Goal: Information Seeking & Learning: Find specific fact

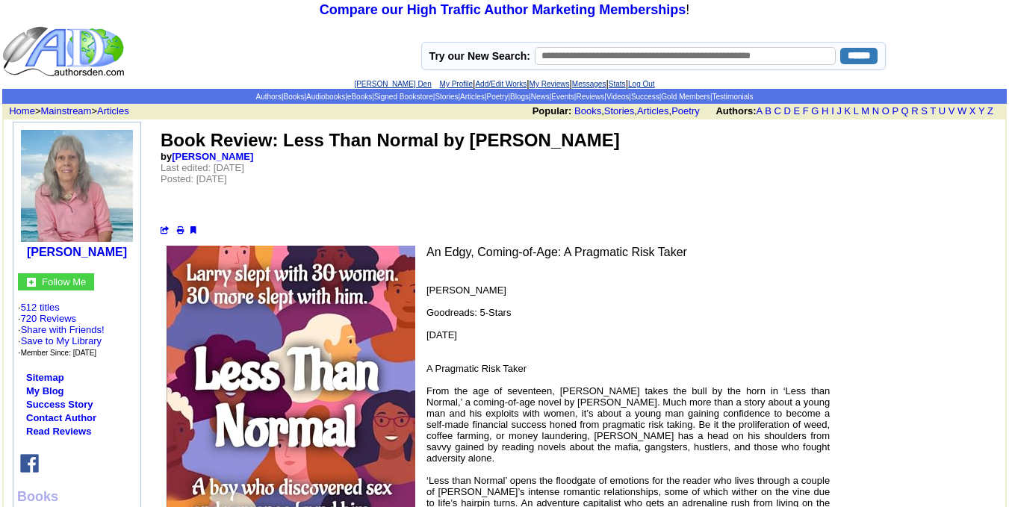
click at [486, 171] on td "Book Review: Less Than Normal by Jack Kregas by Eva Pasco Last edited: Friday, …" at bounding box center [577, 182] width 837 height 108
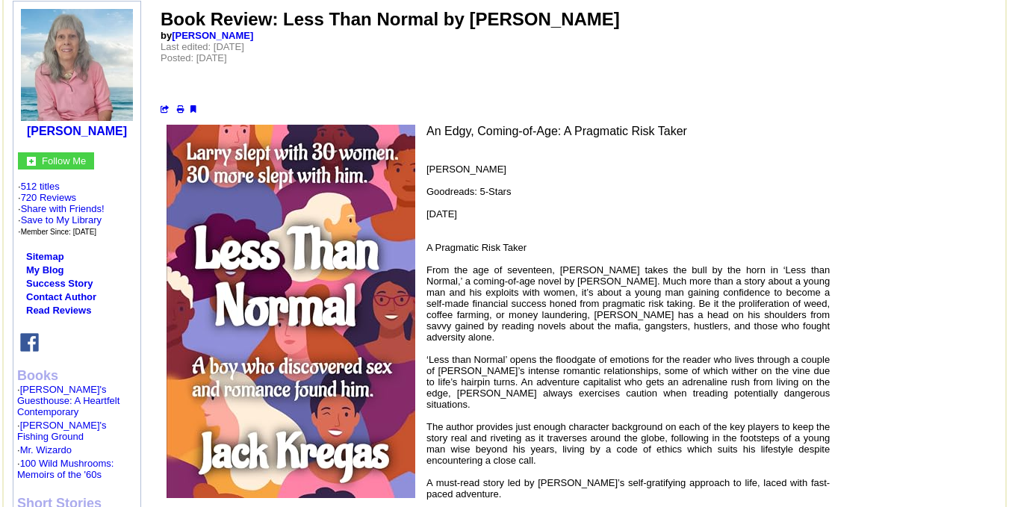
scroll to position [119, 0]
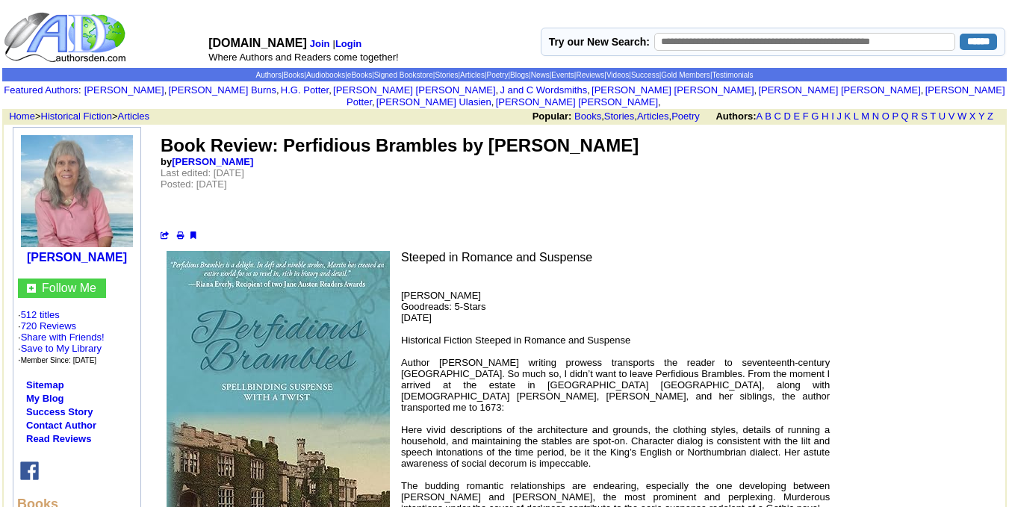
click at [34, 461] on img at bounding box center [29, 470] width 19 height 19
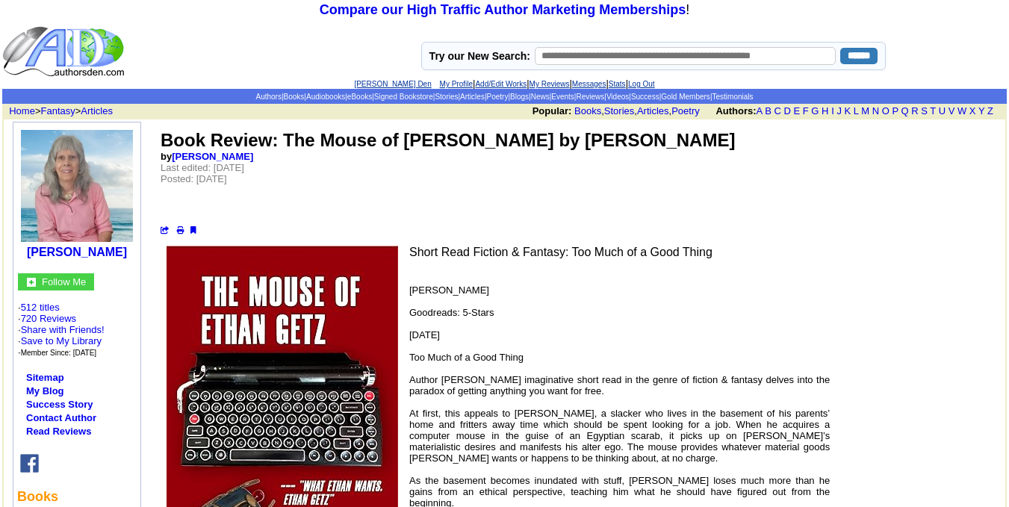
click at [382, 158] on td "Book Review: The Mouse of Ethan Getz by Mary R. Woldering by Eva Pasco Last edi…" at bounding box center [577, 182] width 837 height 108
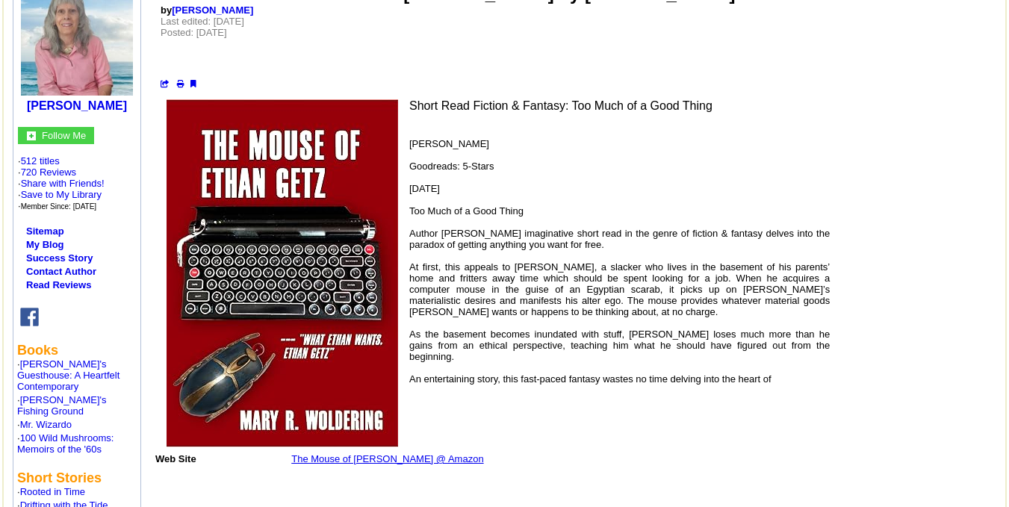
scroll to position [149, 0]
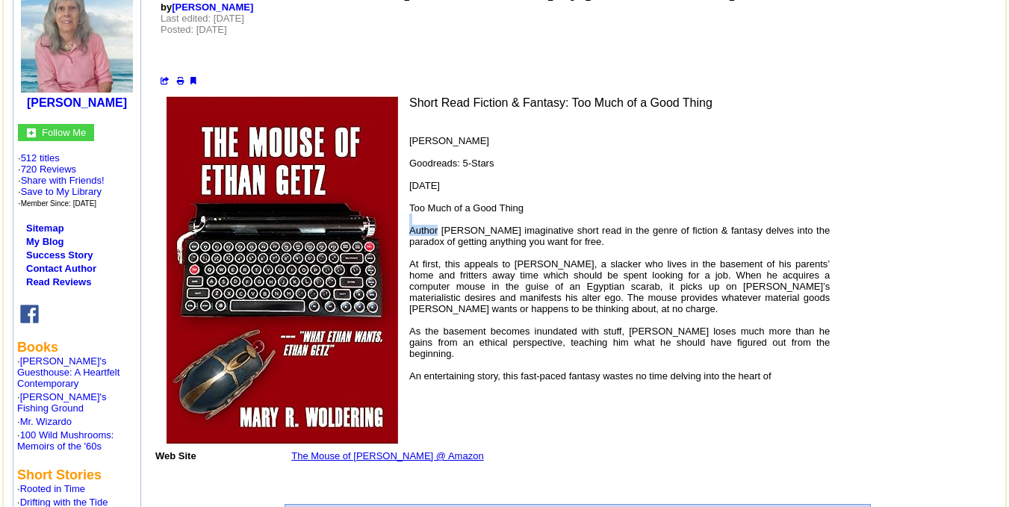
drag, startPoint x: 437, startPoint y: 226, endPoint x: 511, endPoint y: 223, distance: 74.0
click at [506, 223] on p "Eva Pasco Goodreads: 5-Stars August 2, 2025 Too Much of a Good Thing Author Mar…" at bounding box center [492, 258] width 674 height 246
click at [438, 228] on font "Eva Pasco Goodreads: 5-Stars August 2, 2025 Too Much of a Good Thing Author Mar…" at bounding box center [619, 258] width 420 height 246
drag, startPoint x: 438, startPoint y: 228, endPoint x: 521, endPoint y: 229, distance: 82.9
click at [521, 229] on font "Eva Pasco Goodreads: 5-Stars August 2, 2025 Too Much of a Good Thing Author Mar…" at bounding box center [619, 258] width 420 height 246
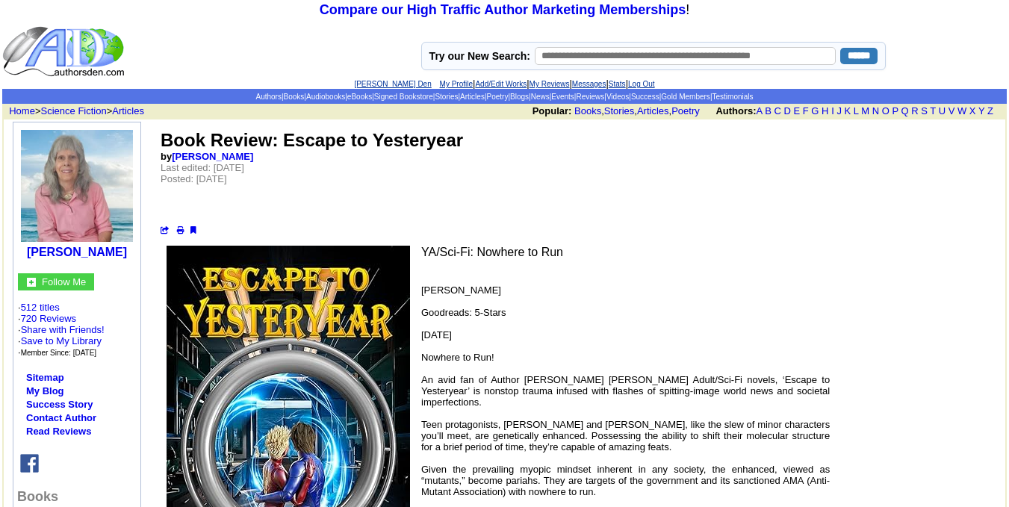
click at [496, 234] on td "Book Review: Escape to Yesteryear by [PERSON_NAME] Last edited: [DATE] Posted: …" at bounding box center [577, 182] width 837 height 108
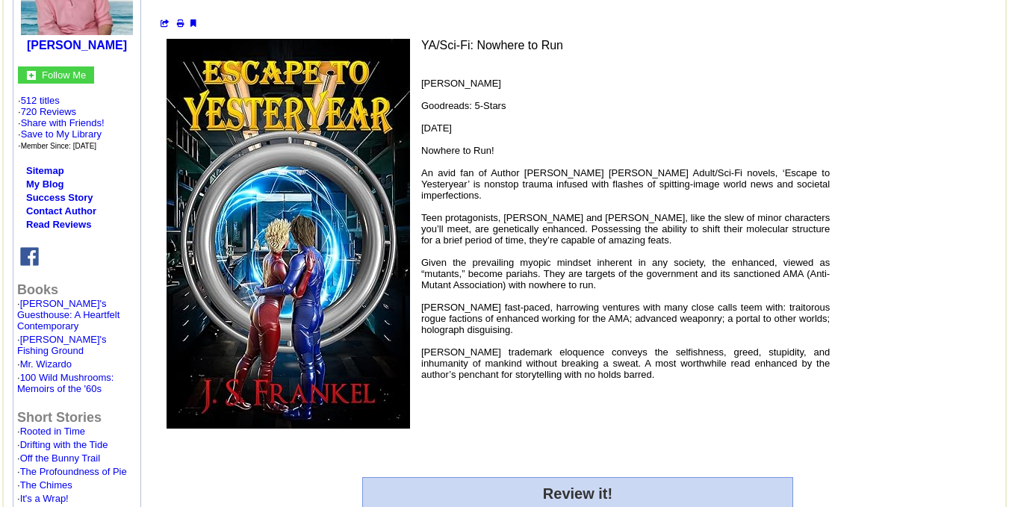
scroll to position [209, 0]
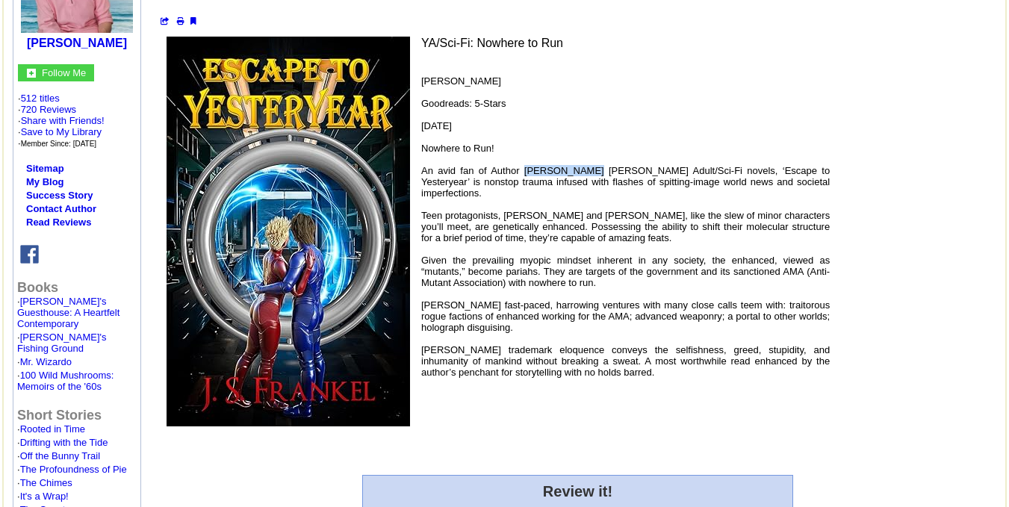
drag, startPoint x: 525, startPoint y: 167, endPoint x: 582, endPoint y: 167, distance: 57.5
click at [582, 167] on font "[PERSON_NAME] Goodreads: 5-Stars [DATE] Nowhere to Run! An avid fan of Author […" at bounding box center [625, 226] width 408 height 302
copy font "[PERSON_NAME]’"
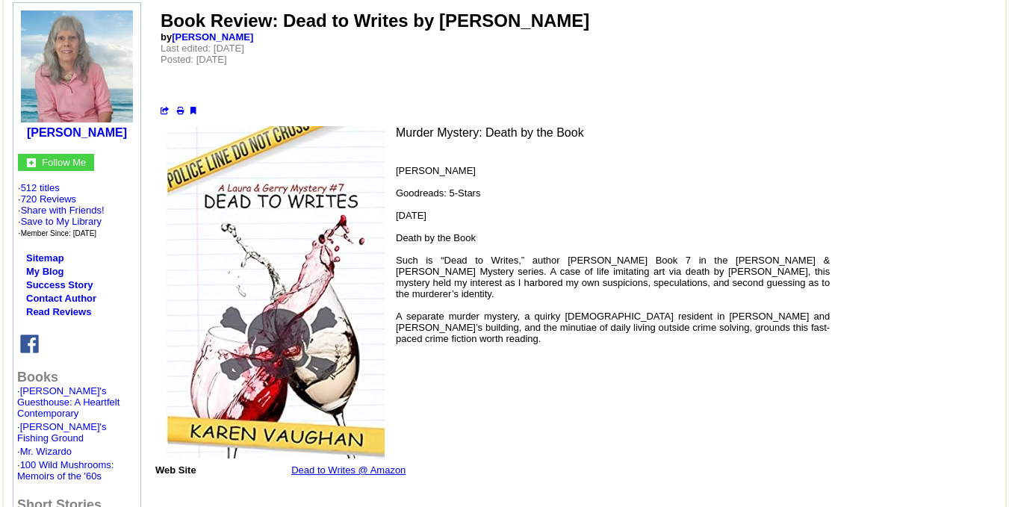
scroll to position [149, 0]
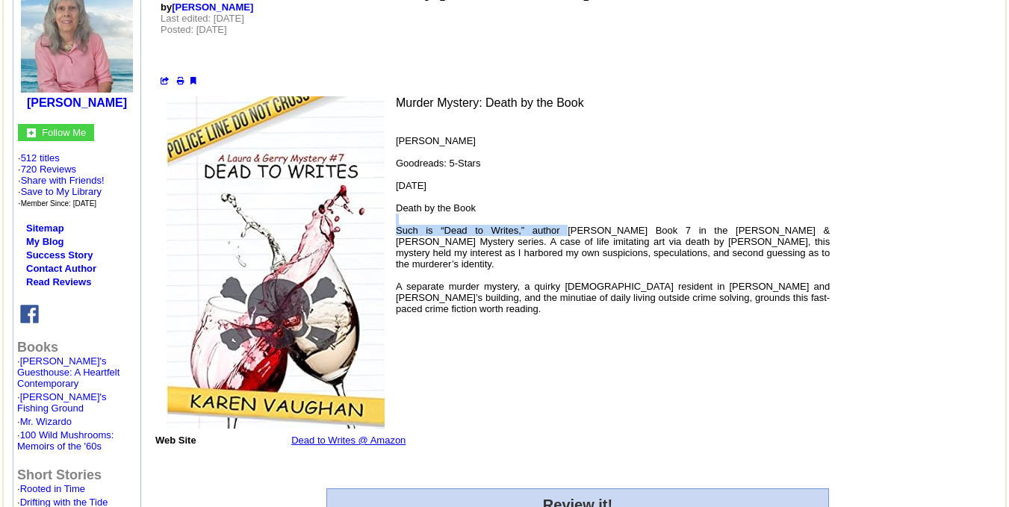
drag, startPoint x: 542, startPoint y: 227, endPoint x: 577, endPoint y: 223, distance: 35.3
click at [578, 223] on p "Eva Pasco Goodreads: 5-Stars August 10, 2025 Death by the Book Such is “Dead to…" at bounding box center [492, 224] width 674 height 179
click at [544, 229] on font "Eva Pasco Goodreads: 5-Stars August 10, 2025 Death by the Book Such is “Dead to…" at bounding box center [613, 224] width 434 height 179
drag, startPoint x: 543, startPoint y: 228, endPoint x: 612, endPoint y: 228, distance: 68.7
click at [612, 228] on font "Eva Pasco Goodreads: 5-Stars August 10, 2025 Death by the Book Such is “Dead to…" at bounding box center [613, 224] width 434 height 179
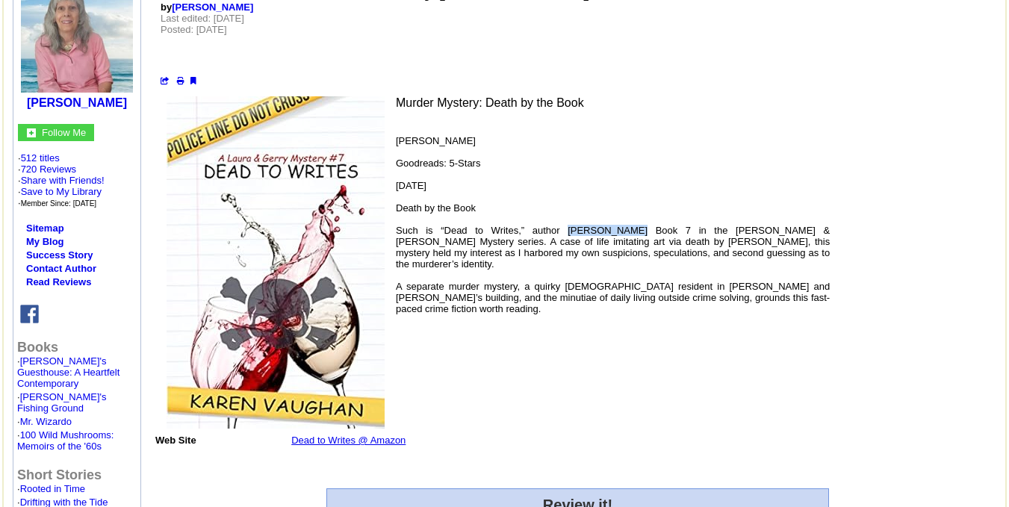
copy font "Karen Vaughan"
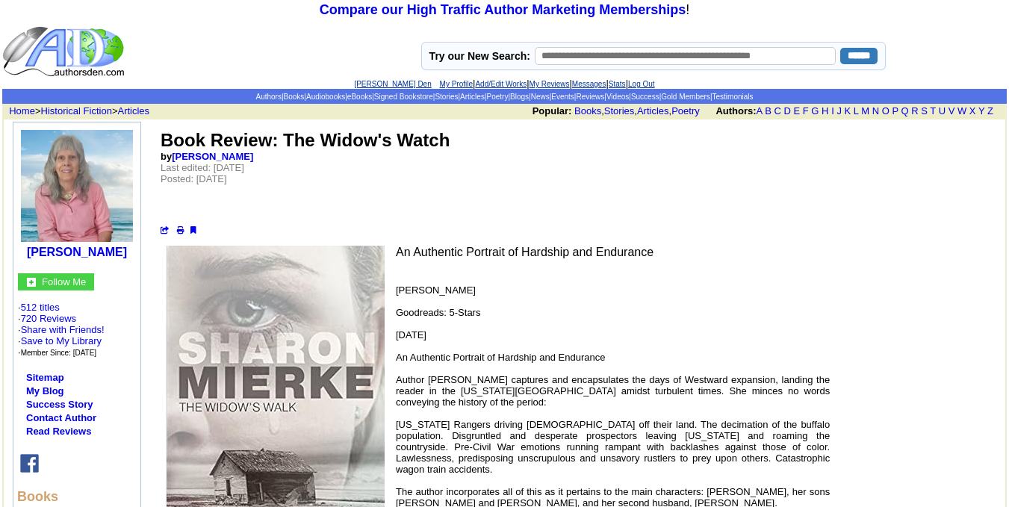
click at [535, 327] on p "Eva Pasco Goodreads: 5-Stars July 10, 2025 An Authentic Portrait of Hardship an…" at bounding box center [492, 419] width 674 height 269
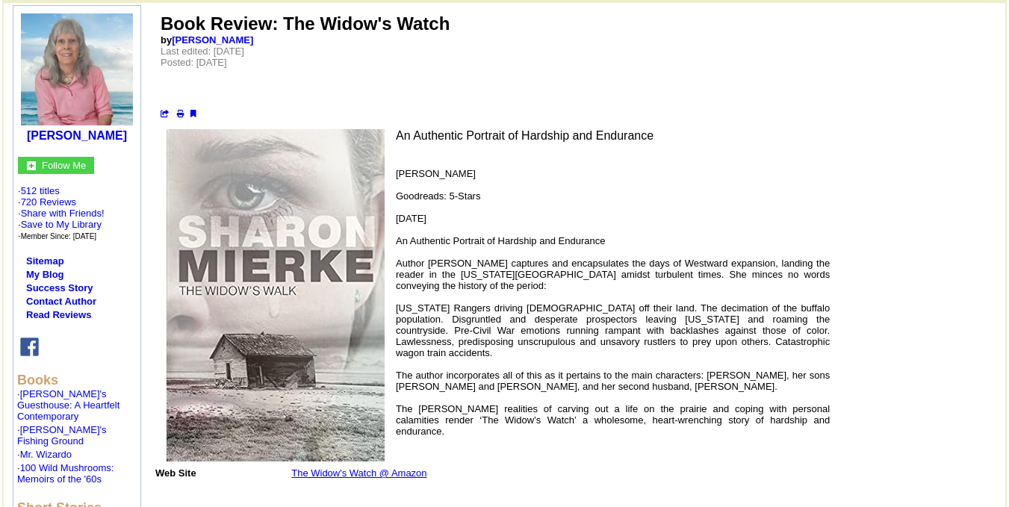
scroll to position [119, 0]
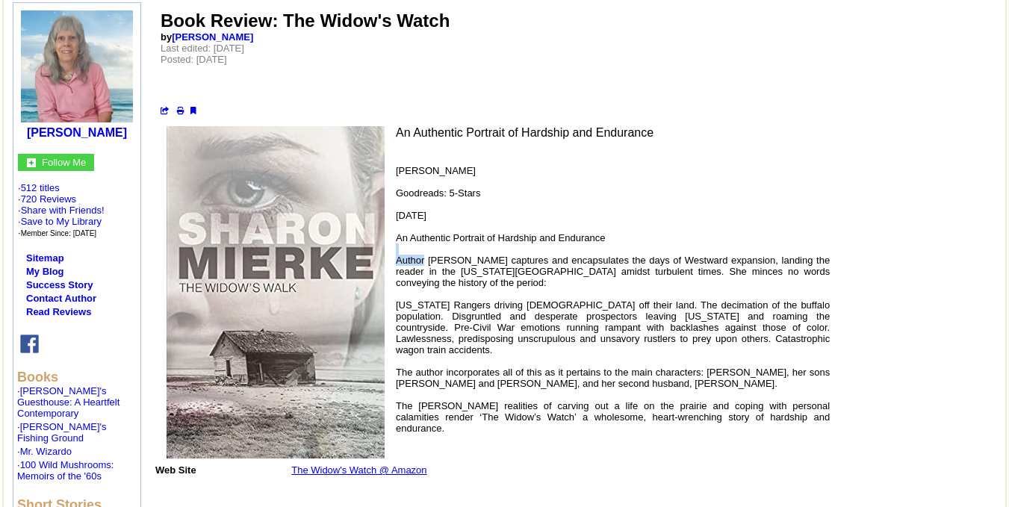
drag, startPoint x: 426, startPoint y: 255, endPoint x: 495, endPoint y: 255, distance: 68.7
click at [495, 255] on font "Eva Pasco Goodreads: 5-Stars July 10, 2025 An Authentic Portrait of Hardship an…" at bounding box center [613, 299] width 434 height 269
copy font "Sharon Mierke"
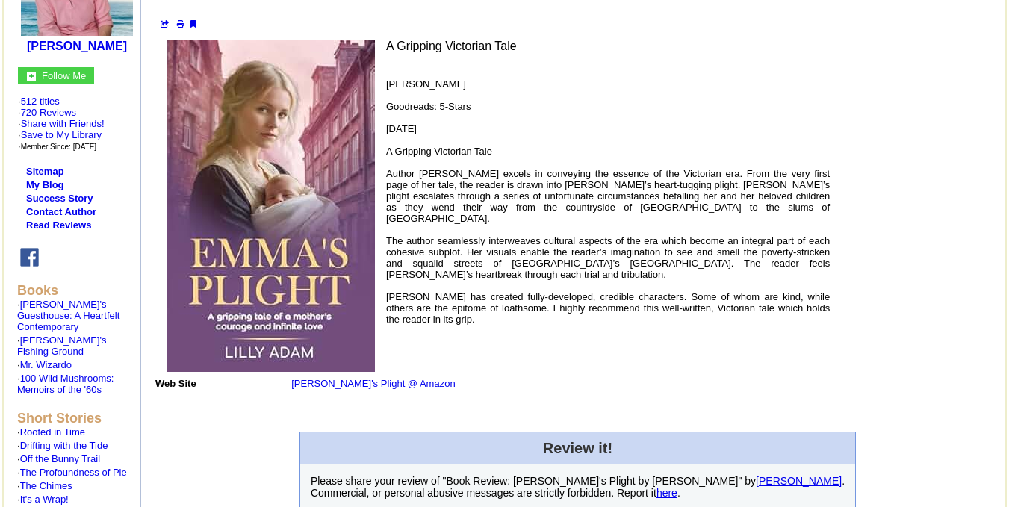
scroll to position [209, 0]
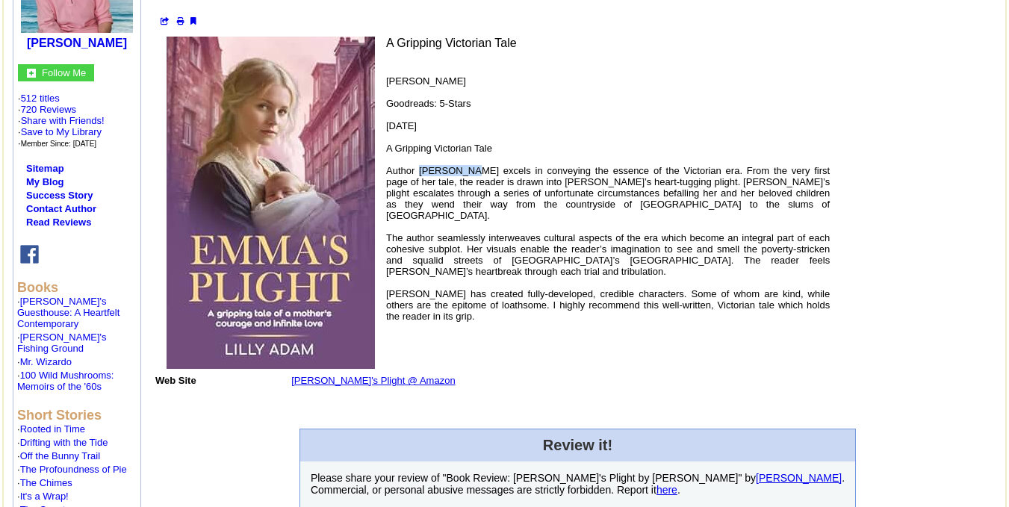
drag, startPoint x: 417, startPoint y: 168, endPoint x: 461, endPoint y: 170, distance: 44.9
click at [461, 170] on font "Eva Pasco Goodreads: 5-Stars February 3, 2025 A Gripping Victorian Tale Author …" at bounding box center [608, 198] width 444 height 246
copy font "Lilly Adam"
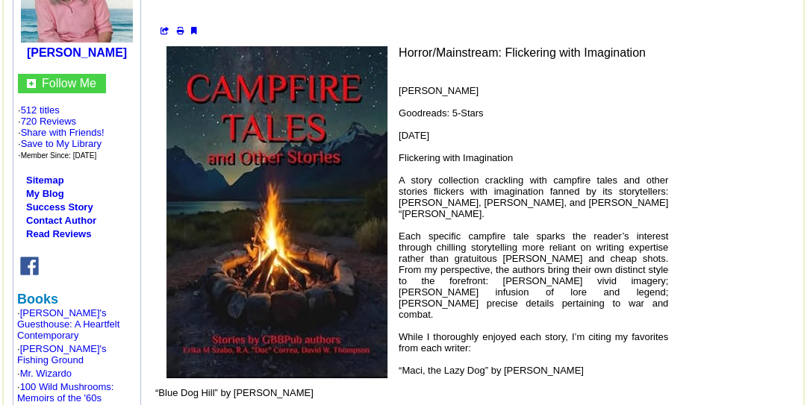
scroll to position [215, 0]
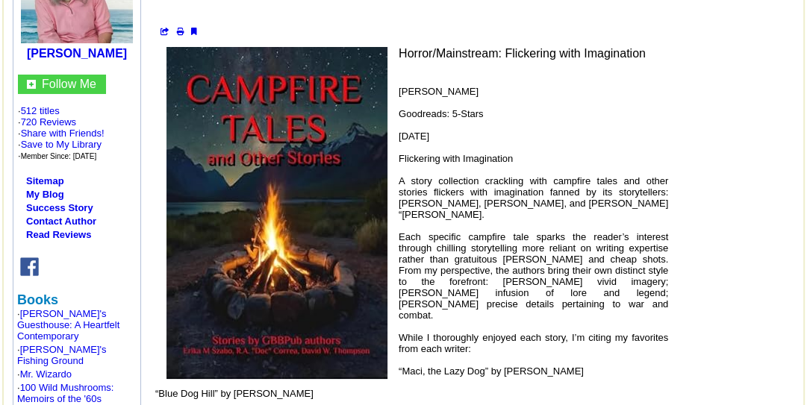
drag, startPoint x: 505, startPoint y: 341, endPoint x: 570, endPoint y: 343, distance: 65.0
click at [570, 343] on p "Eva Pasco Goodreads: 5-Stars September 14, 2025 Flickering with Imagination A s…" at bounding box center [411, 265] width 513 height 358
copy font "Erika M. Szabo"
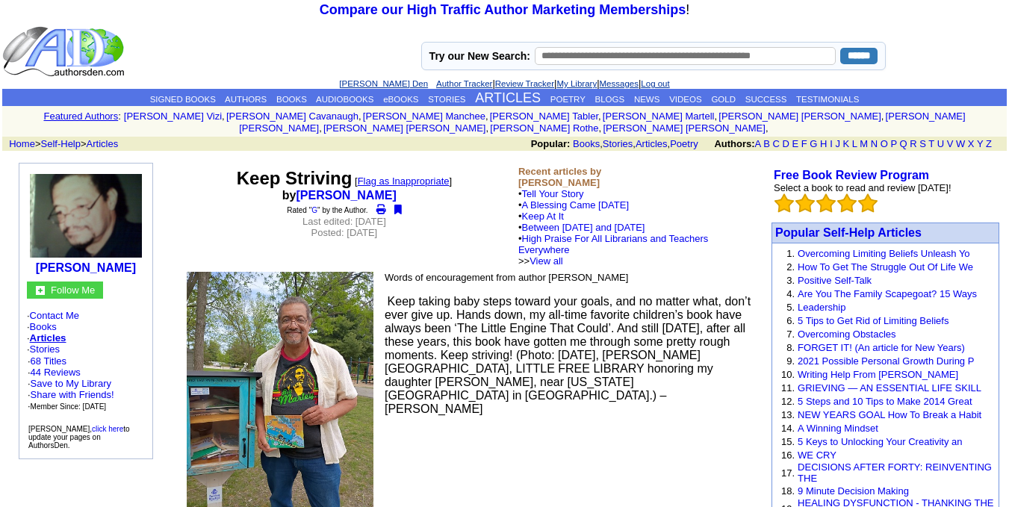
click at [512, 343] on span "Keep taking baby steps toward your goals, and no matter what, don’t ever give u…" at bounding box center [568, 355] width 366 height 120
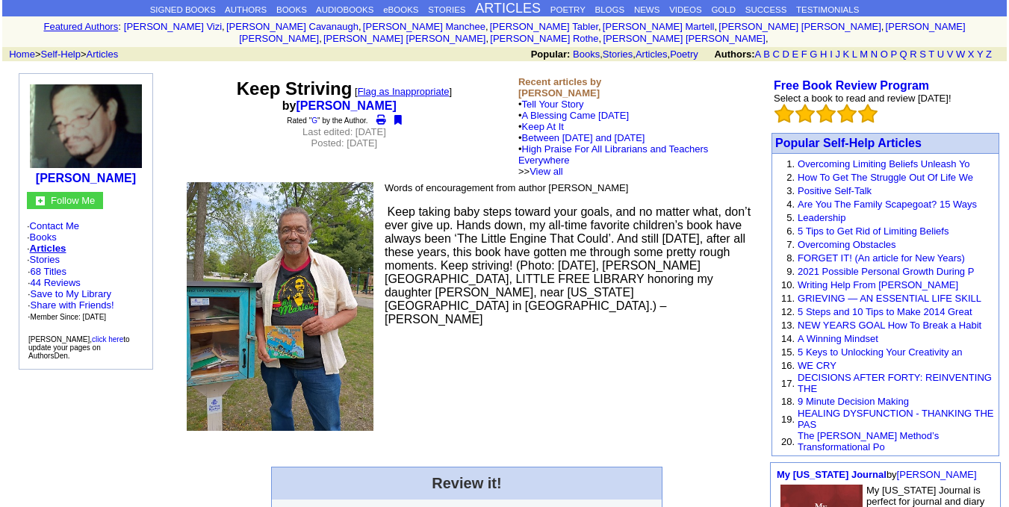
scroll to position [60, 0]
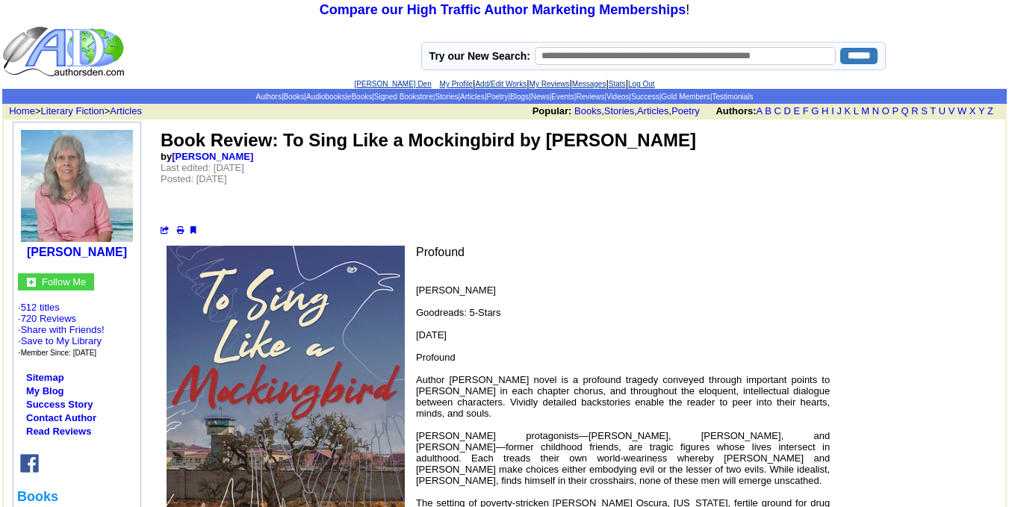
click at [541, 247] on td "Profound Eva Pasco Goodreads: 5-Stars March 15, 2025 Profound Author Jan Notzon…" at bounding box center [492, 442] width 680 height 398
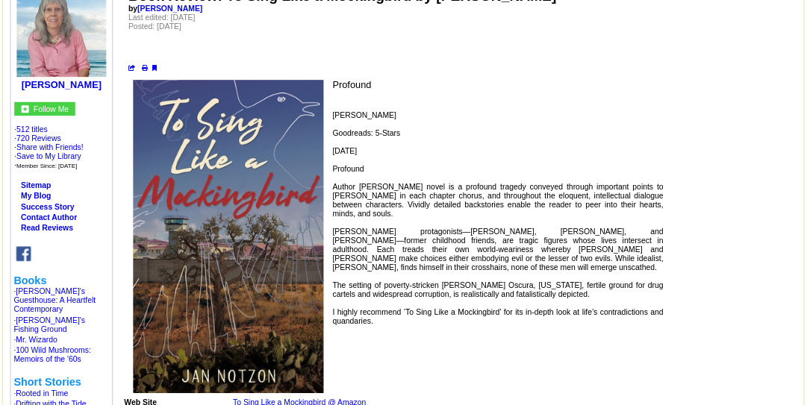
scroll to position [149, 0]
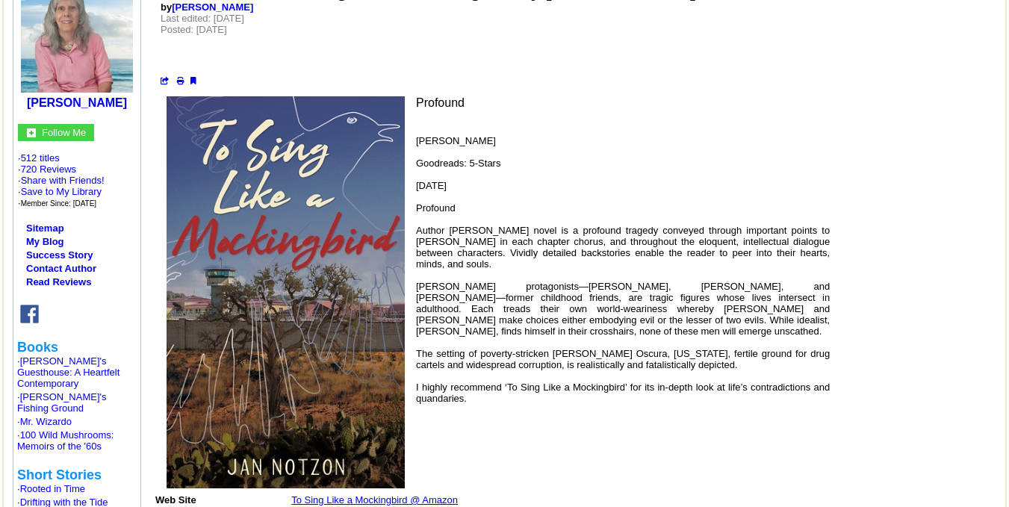
click at [590, 281] on font "Eva Pasco Goodreads: 5-Stars March 15, 2025 Profound Author Jan Notzon’s novel …" at bounding box center [623, 275] width 414 height 280
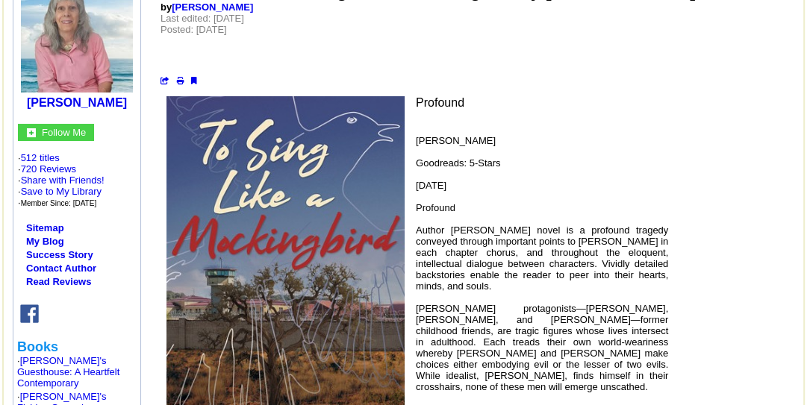
click at [564, 285] on p "Eva Pasco Goodreads: 5-Stars March 15, 2025 Profound Author Jan Notzon’s novel …" at bounding box center [411, 314] width 513 height 358
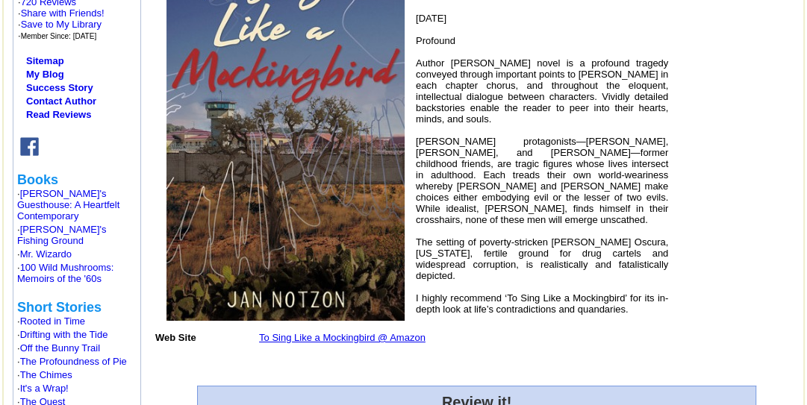
scroll to position [341, 0]
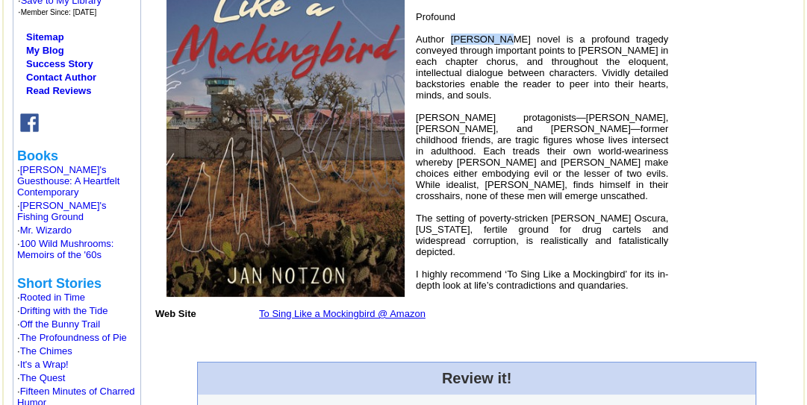
drag, startPoint x: 447, startPoint y: 39, endPoint x: 495, endPoint y: 37, distance: 47.8
click at [495, 37] on font "Eva Pasco Goodreads: 5-Stars March 15, 2025 Profound Author Jan Notzon’s novel …" at bounding box center [542, 123] width 252 height 358
copy font "Jan Notzon"
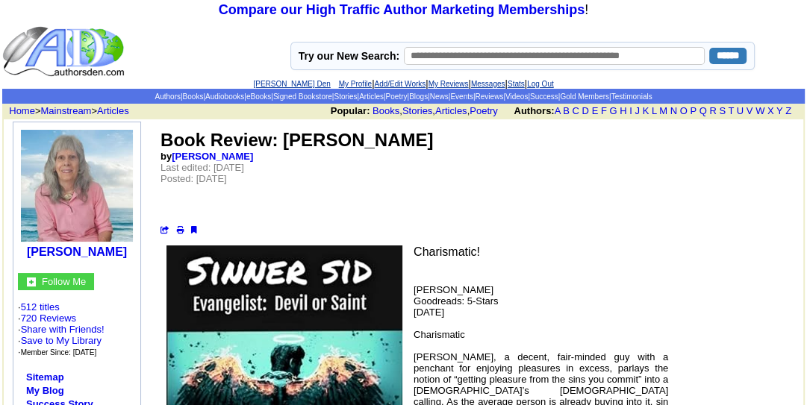
click at [529, 233] on td "Book Review: Sinner Sid by Eva Pasco Last edited: Thursday, May 1, 2025 Posted:…" at bounding box center [476, 182] width 635 height 108
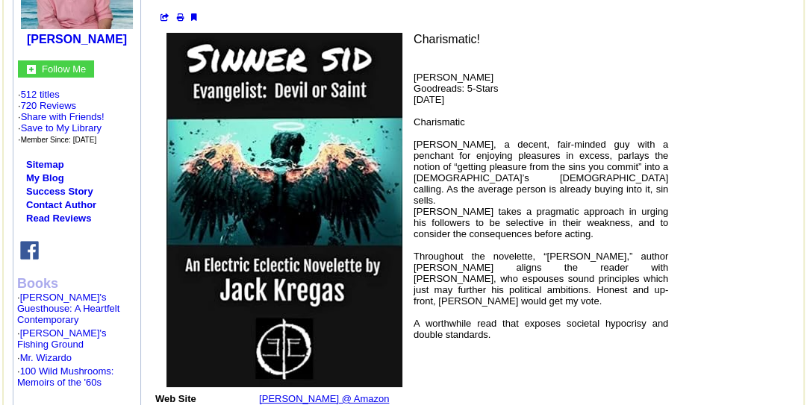
scroll to position [215, 0]
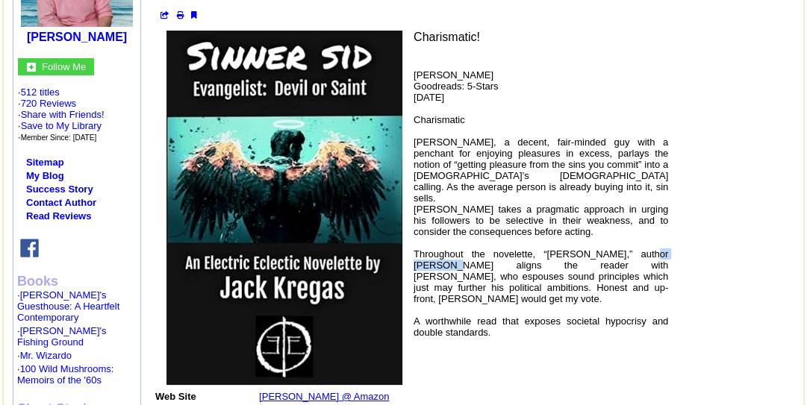
drag, startPoint x: 615, startPoint y: 244, endPoint x: 669, endPoint y: 245, distance: 54.5
click at [669, 245] on td "Charismatic! Eva Pasco Goodreads: 5-Stars May 1, 2025 Charismatic Sydney Moffit…" at bounding box center [411, 208] width 519 height 361
copy font "Jack Kregas"
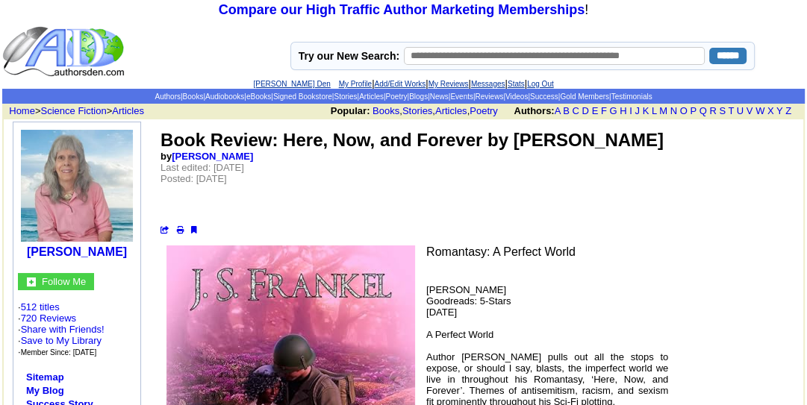
click at [737, 182] on td "Book Review: Here, Now, and Forever by J.S. Frankel by Eva Pasco Last edited: S…" at bounding box center [476, 182] width 635 height 108
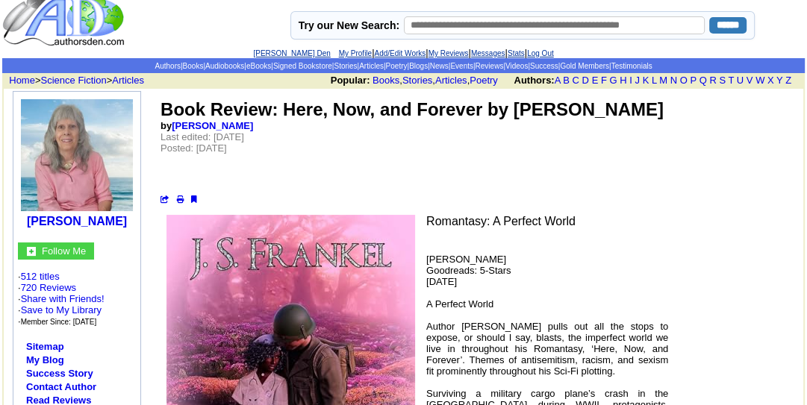
scroll to position [24, 0]
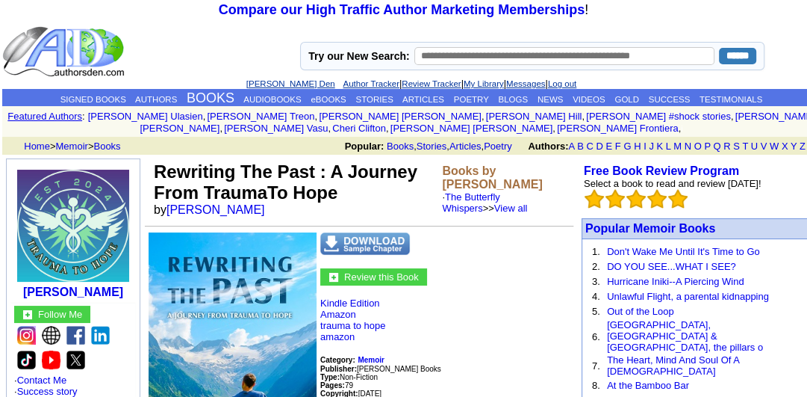
click at [445, 298] on p "Kindle Edition Amazon trauma to hope amazon Category: Memoir Publisher: Brents …" at bounding box center [359, 398] width 429 height 203
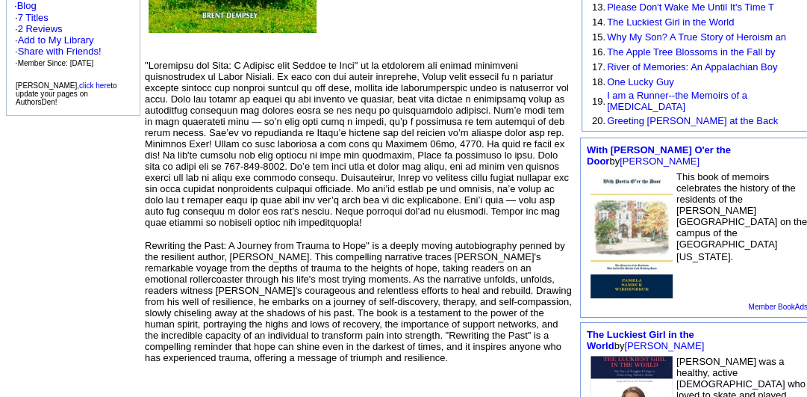
scroll to position [454, 0]
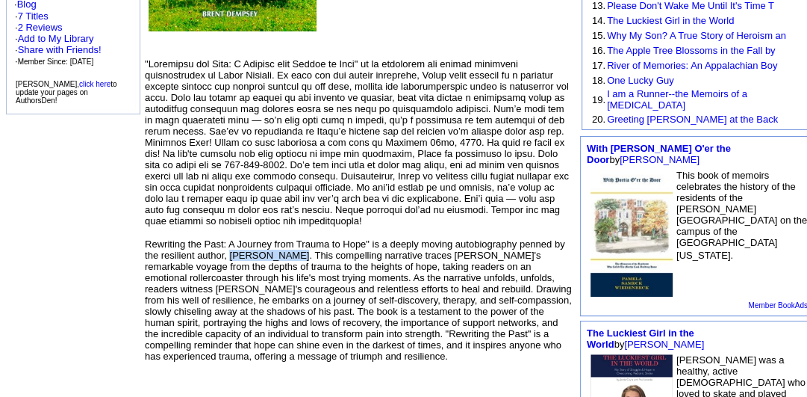
drag, startPoint x: 228, startPoint y: 240, endPoint x: 293, endPoint y: 249, distance: 65.6
click at [293, 249] on p "Rewriting the Past: A Journey from Trauma to Hope" is a deeply moving autobiogr…" at bounding box center [359, 299] width 429 height 123
copy p "Brent Dempsey"
click at [420, 96] on font at bounding box center [357, 142] width 424 height 168
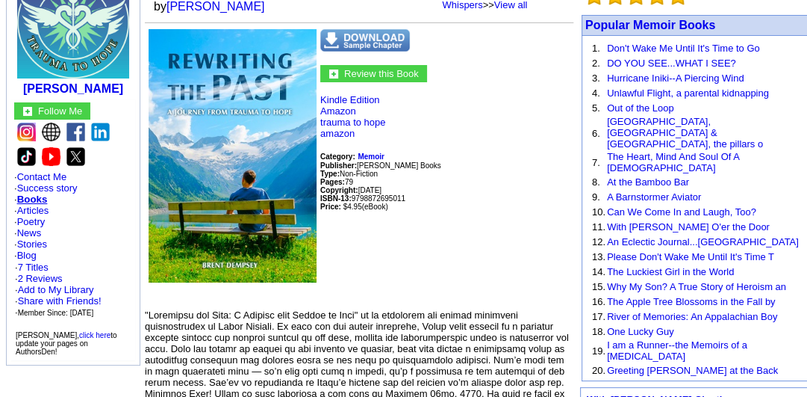
scroll to position [191, 0]
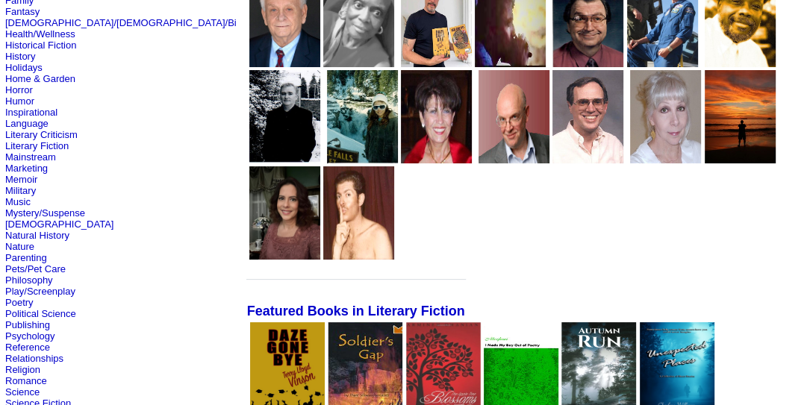
scroll to position [287, 0]
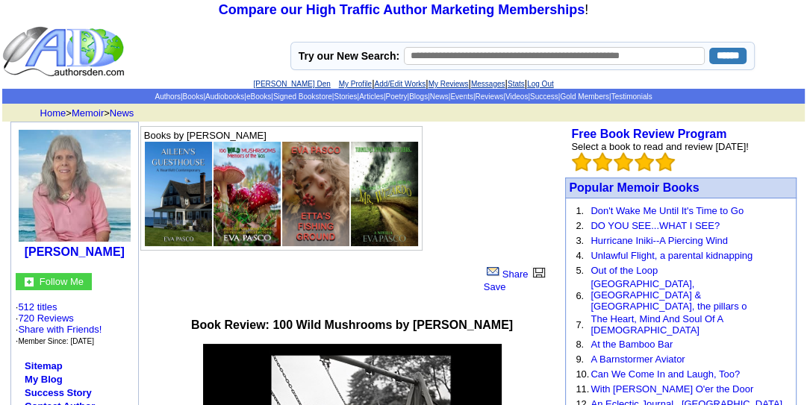
click at [472, 221] on td "Books by [PERSON_NAME]" at bounding box center [348, 189] width 418 height 128
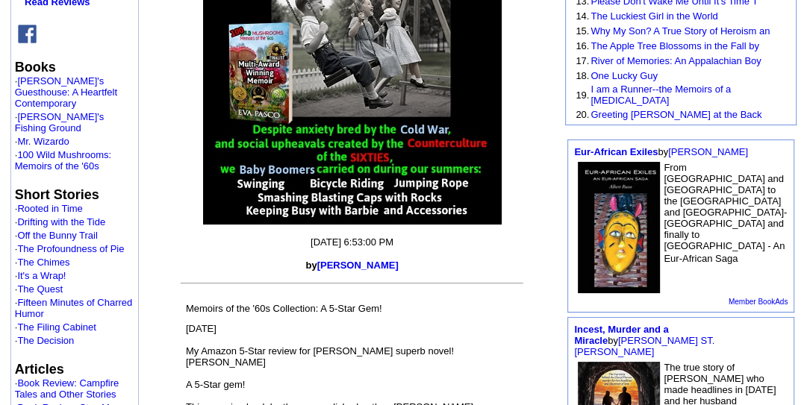
scroll to position [454, 0]
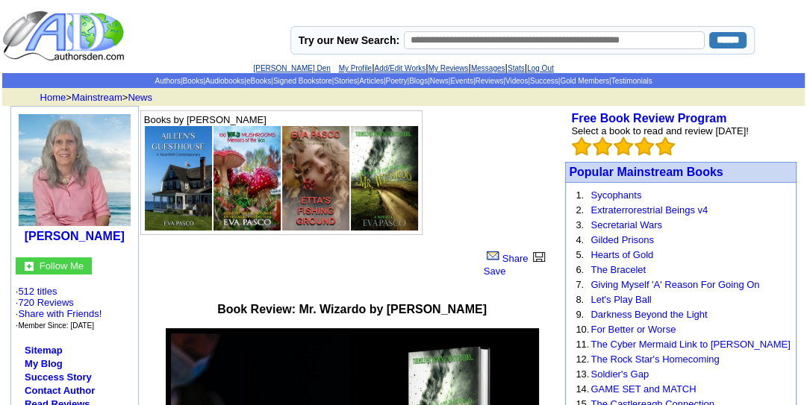
click at [444, 176] on td "Books by [PERSON_NAME]" at bounding box center [348, 173] width 418 height 128
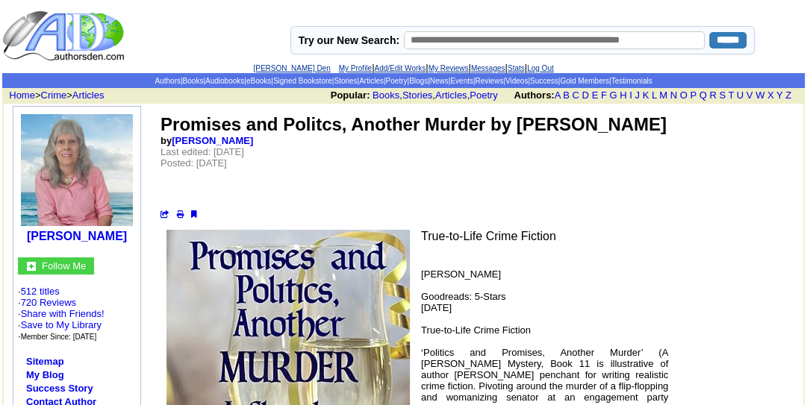
click at [415, 209] on td "Promises and Politcs, Another Murder by [PERSON_NAME] by [PERSON_NAME] Last edi…" at bounding box center [476, 167] width 635 height 108
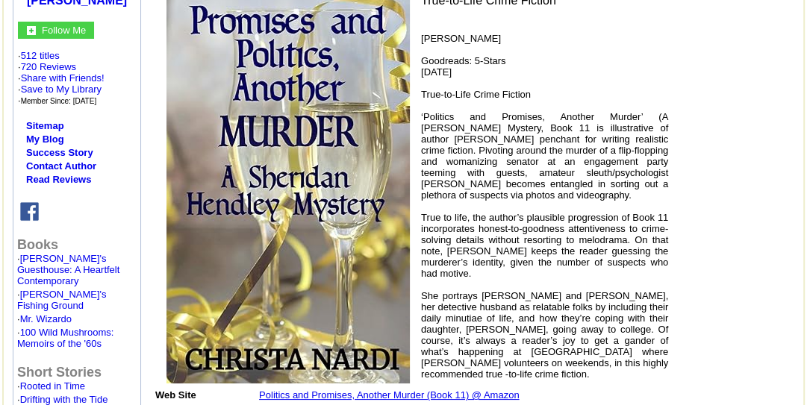
scroll to position [239, 0]
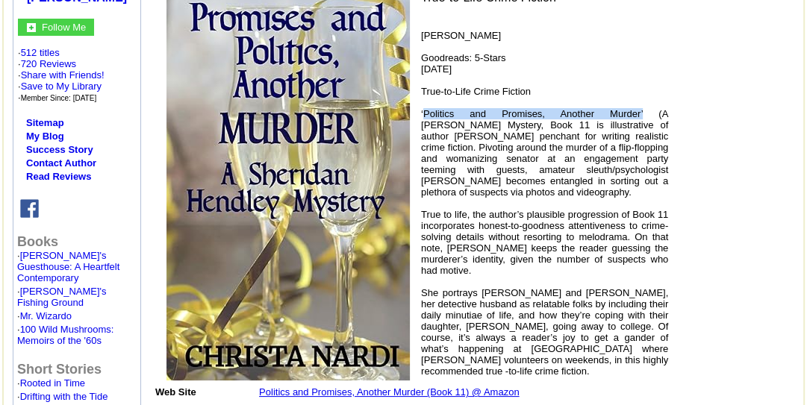
drag, startPoint x: 422, startPoint y: 112, endPoint x: 607, endPoint y: 117, distance: 185.3
click at [607, 117] on font "[PERSON_NAME] Goodreads: 5-Stars [DATE] True-to-Life Crime Fiction ‘Politics an…" at bounding box center [544, 203] width 247 height 347
copy font "Politics and Promises, Another Murder’"
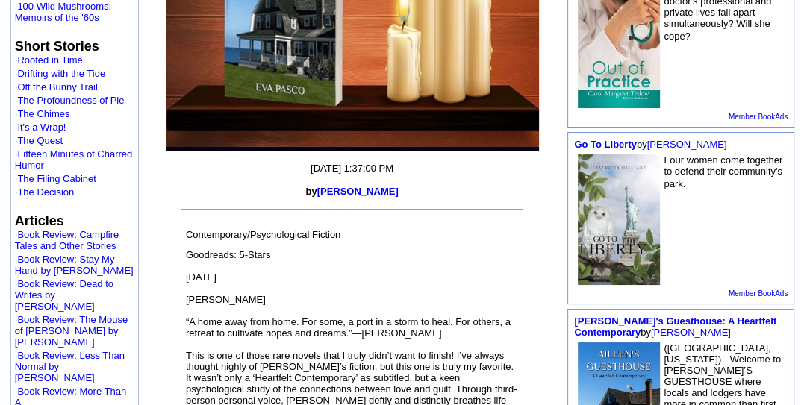
scroll to position [550, 0]
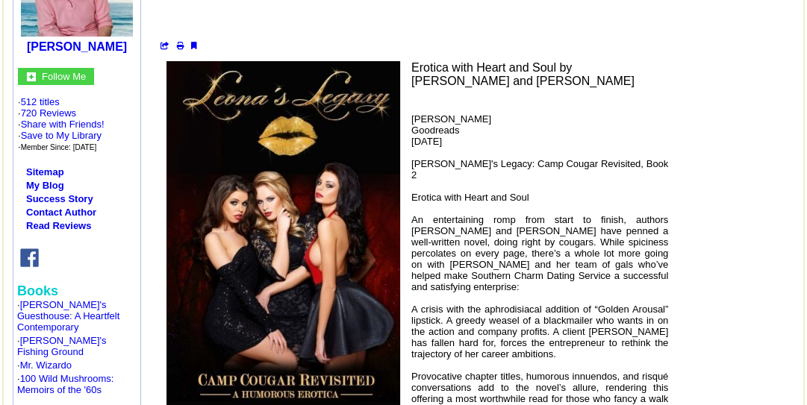
scroll to position [191, 0]
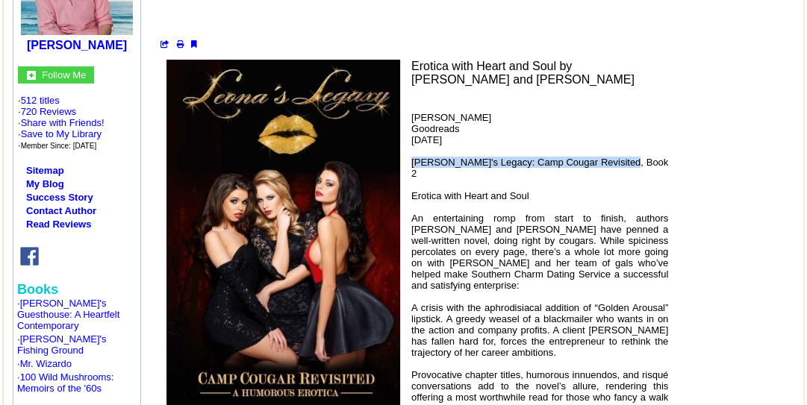
drag, startPoint x: 409, startPoint y: 140, endPoint x: 627, endPoint y: 147, distance: 217.4
click at [627, 147] on p "[PERSON_NAME] Goodreads [DATE] [PERSON_NAME]'s Legacy: Camp Cougar Revisited, B…" at bounding box center [411, 263] width 513 height 302
copy font "[PERSON_NAME]'s Legacy: Camp Cougar Revisited, Book 2"
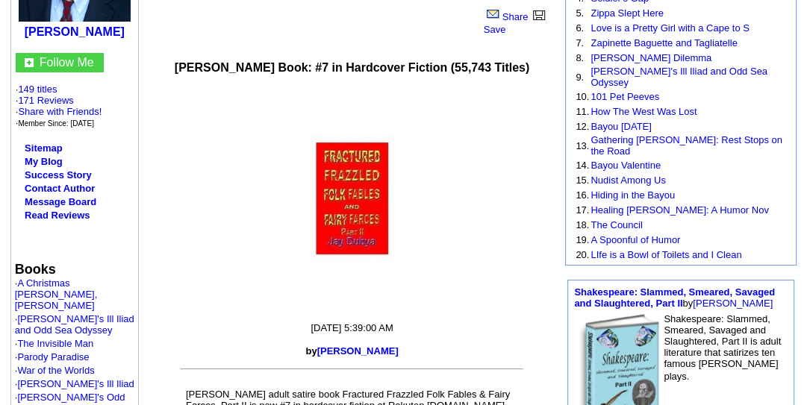
scroll to position [311, 0]
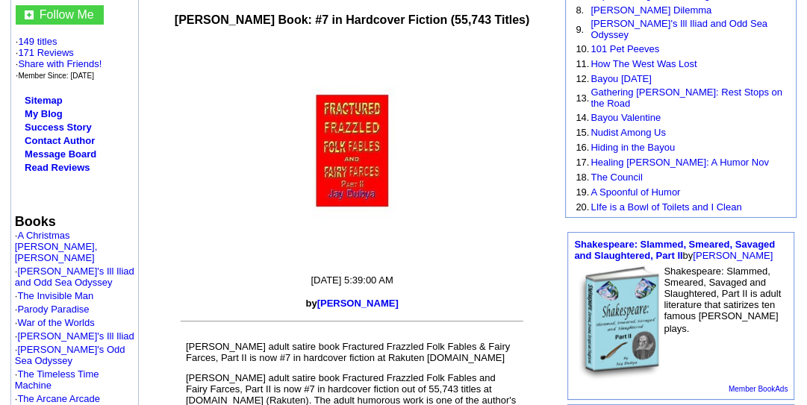
click at [488, 167] on p at bounding box center [352, 151] width 427 height 224
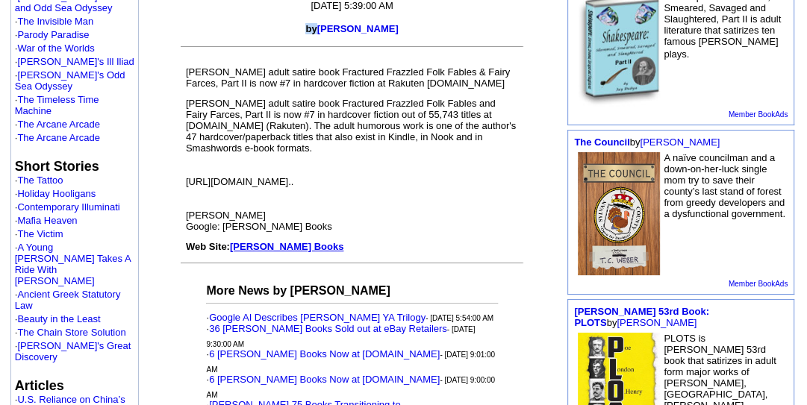
scroll to position [585, 0]
drag, startPoint x: 332, startPoint y: 12, endPoint x: 400, endPoint y: 18, distance: 68.2
copy font "Jay Dubya"
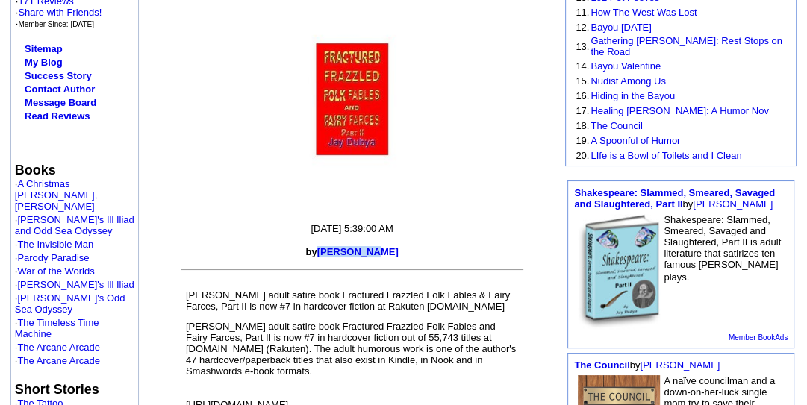
scroll to position [346, 0]
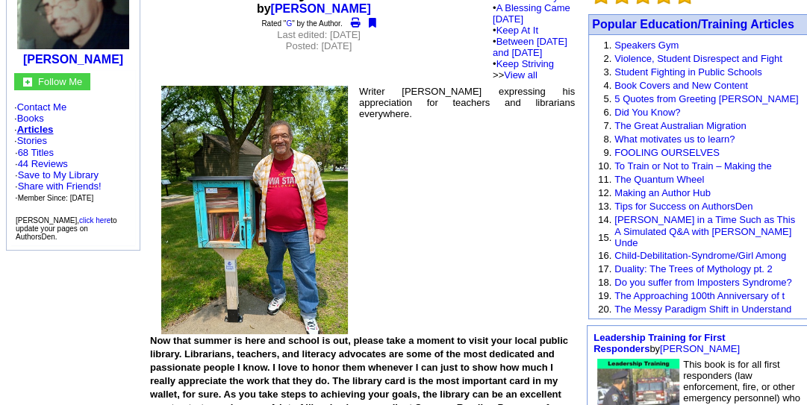
scroll to position [191, 0]
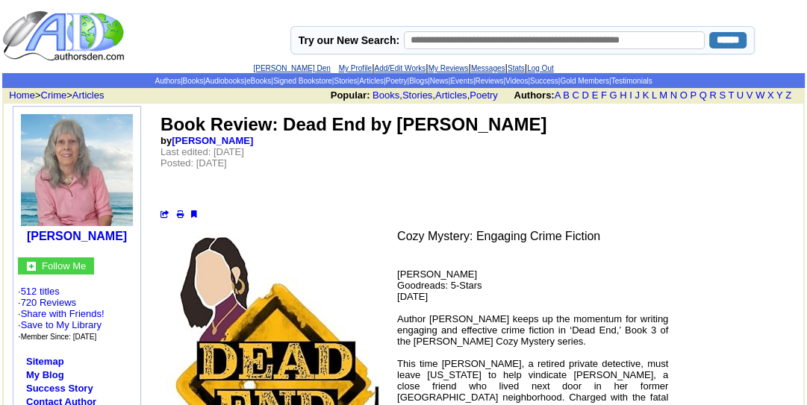
click at [456, 159] on td "Book Review: Dead End by [PERSON_NAME] by [PERSON_NAME] Last edited: [DATE] Pos…" at bounding box center [476, 167] width 635 height 108
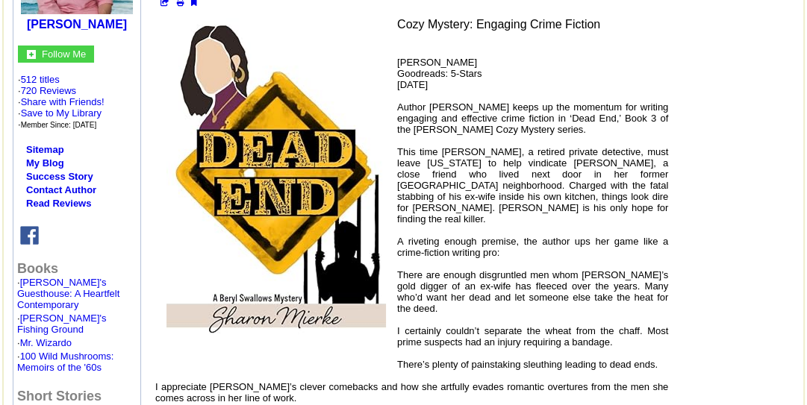
scroll to position [215, 0]
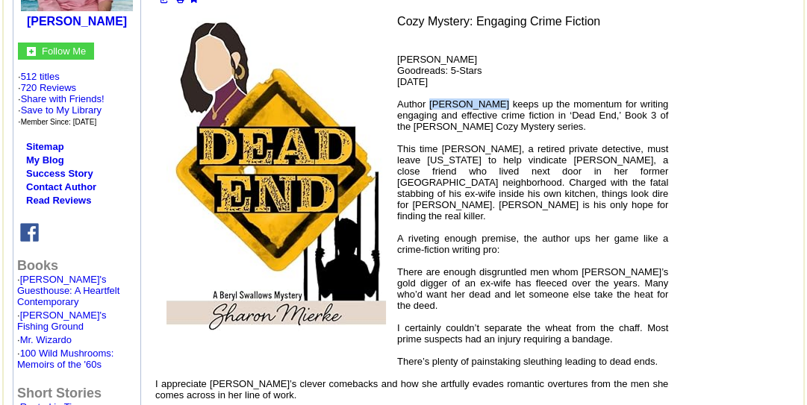
drag, startPoint x: 432, startPoint y: 102, endPoint x: 496, endPoint y: 107, distance: 63.7
click at [496, 107] on font "[PERSON_NAME] Goodreads: 5-Stars [DATE] Author [PERSON_NAME] keeps up the momen…" at bounding box center [411, 244] width 513 height 381
copy font "[PERSON_NAME]"
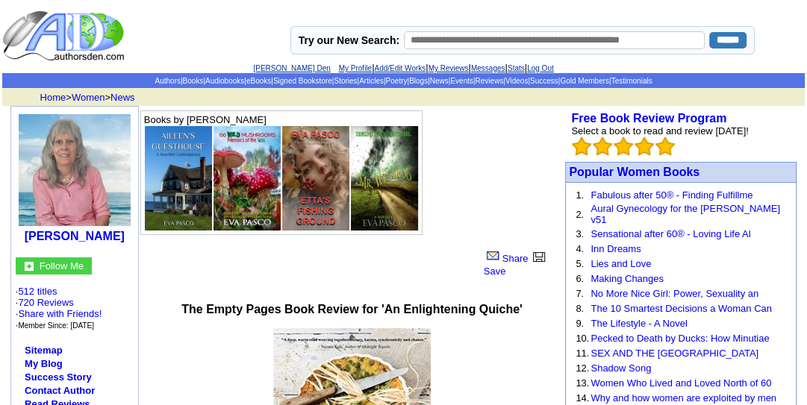
click at [518, 211] on td "Books by [PERSON_NAME]" at bounding box center [348, 173] width 418 height 128
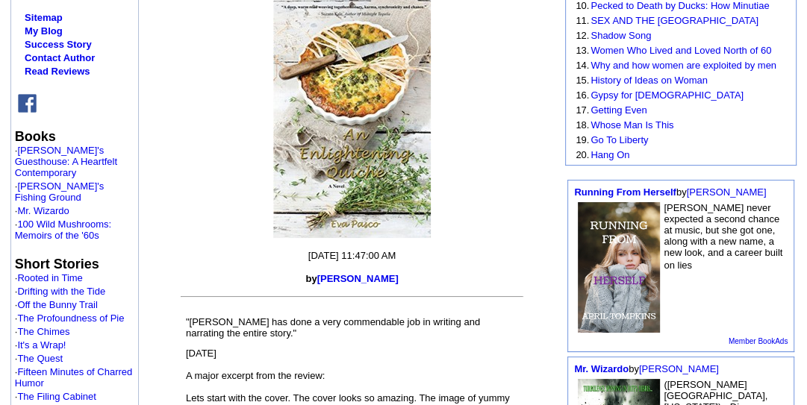
scroll to position [335, 0]
